Goal: Book appointment/travel/reservation

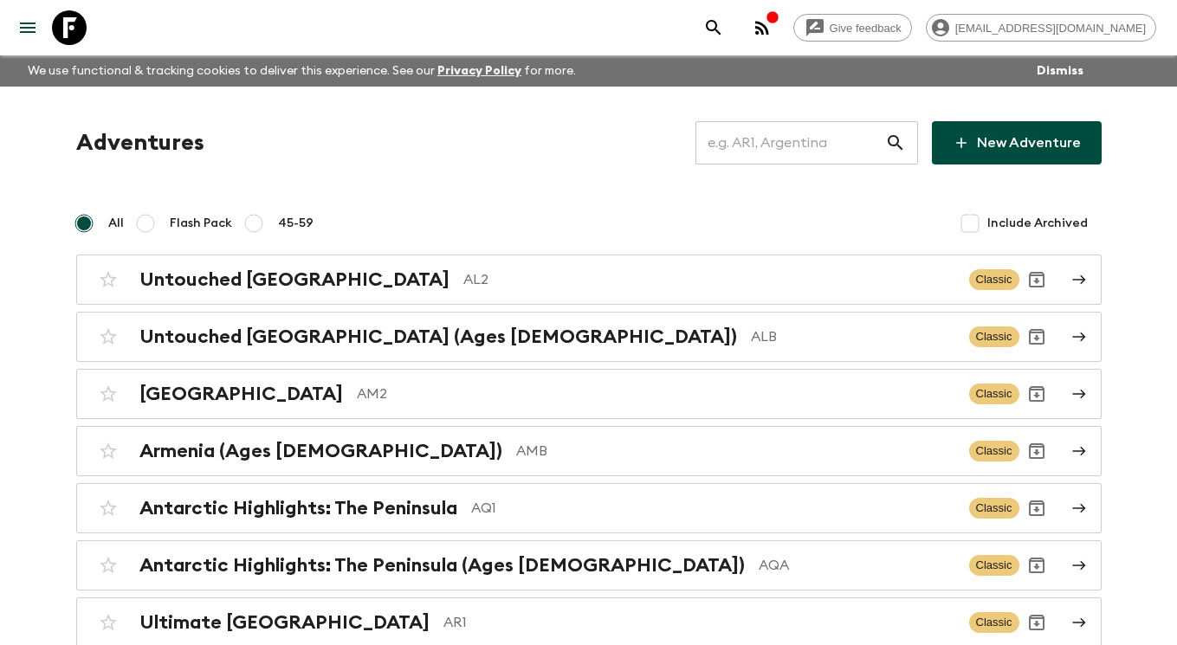
click at [821, 126] on input "text" at bounding box center [791, 143] width 190 height 49
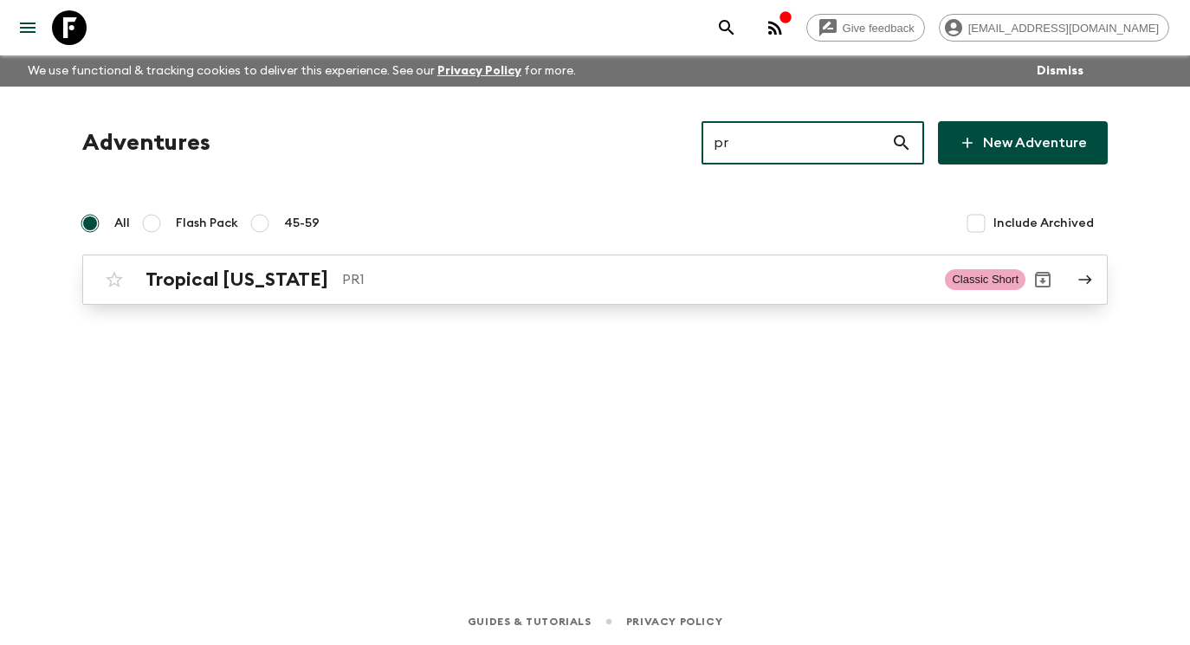
type input "pr"
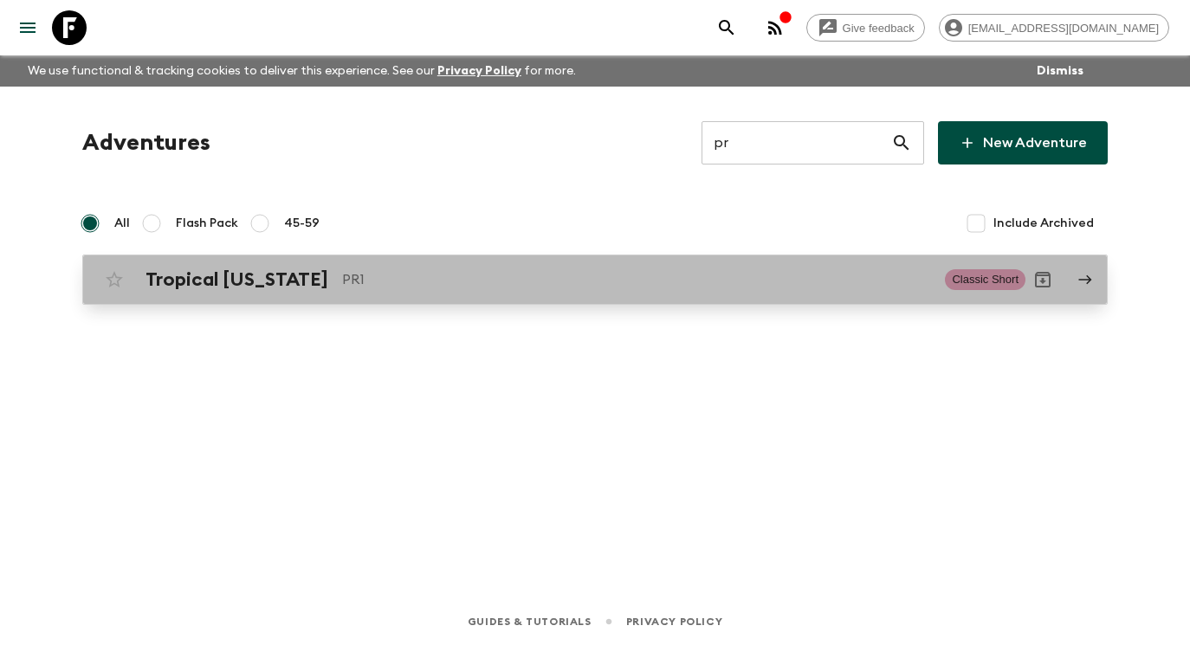
click at [1090, 273] on icon at bounding box center [1086, 280] width 16 height 16
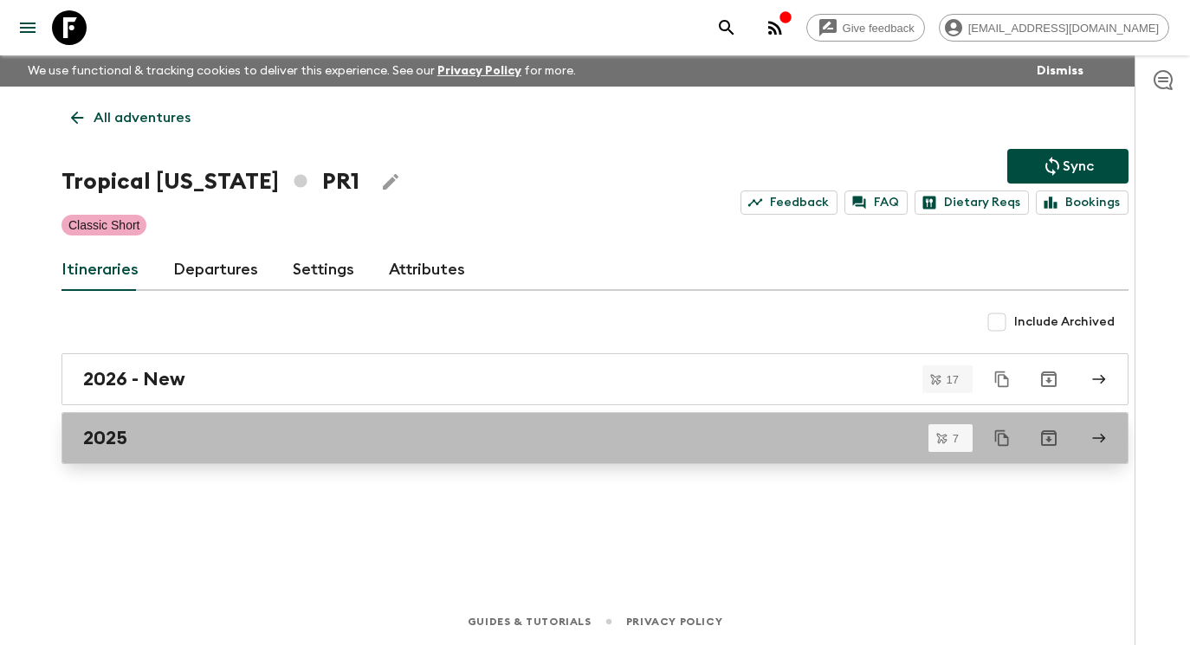
click at [295, 435] on div "2025" at bounding box center [578, 438] width 991 height 23
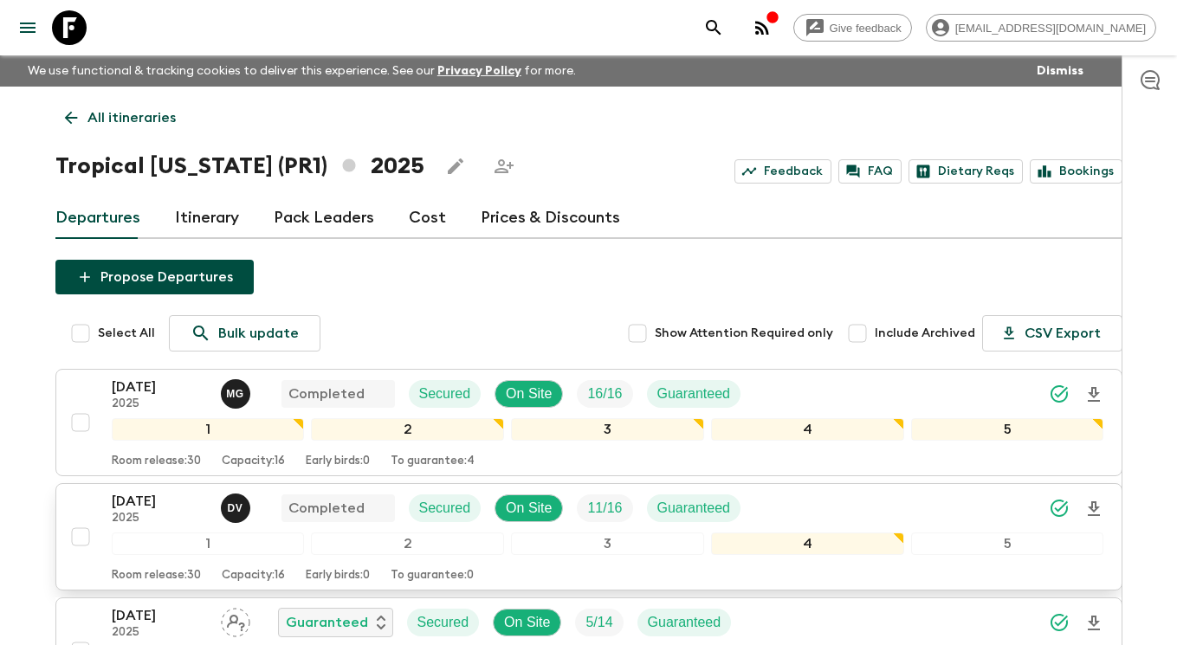
scroll to position [357, 0]
